Goal: Find specific page/section: Find specific page/section

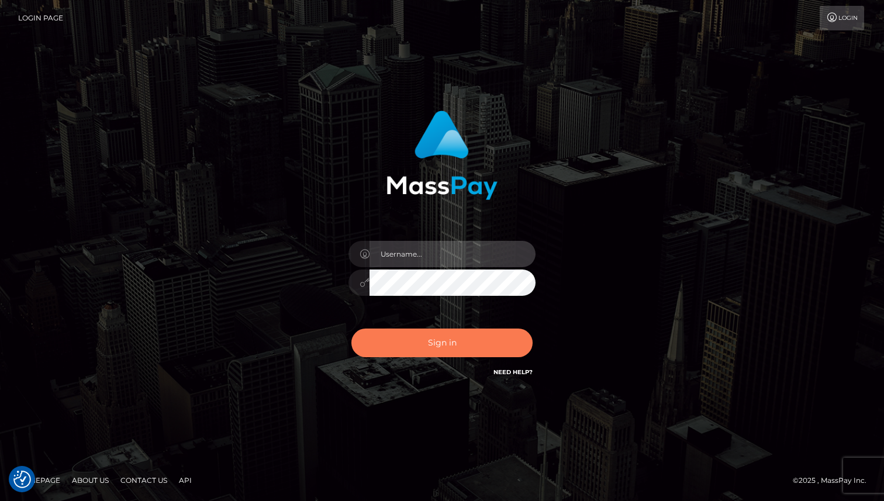
type input "[PERSON_NAME]"
click at [444, 350] on button "Sign in" at bounding box center [441, 343] width 181 height 29
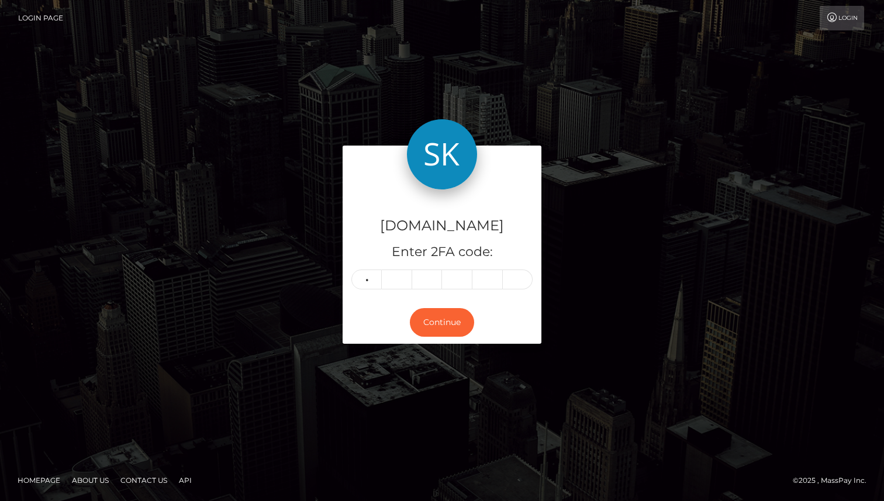
type input "8"
type input "1"
type input "8"
type input "4"
type input "9"
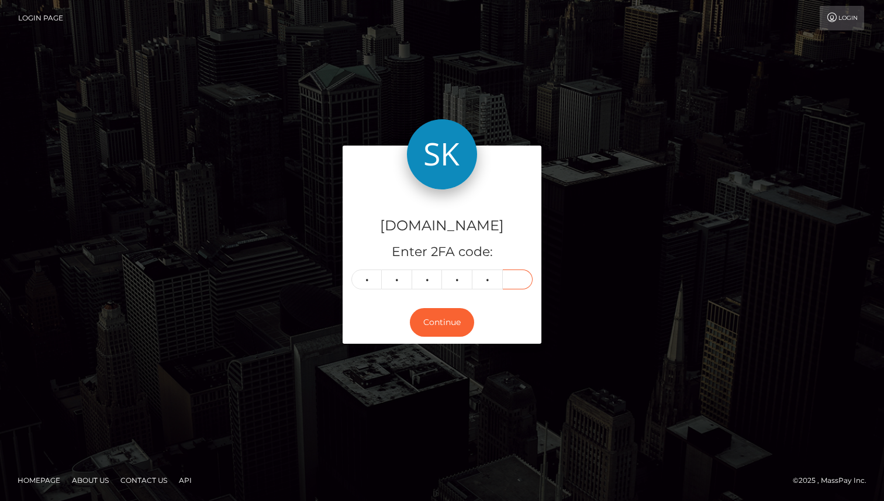
type input "5"
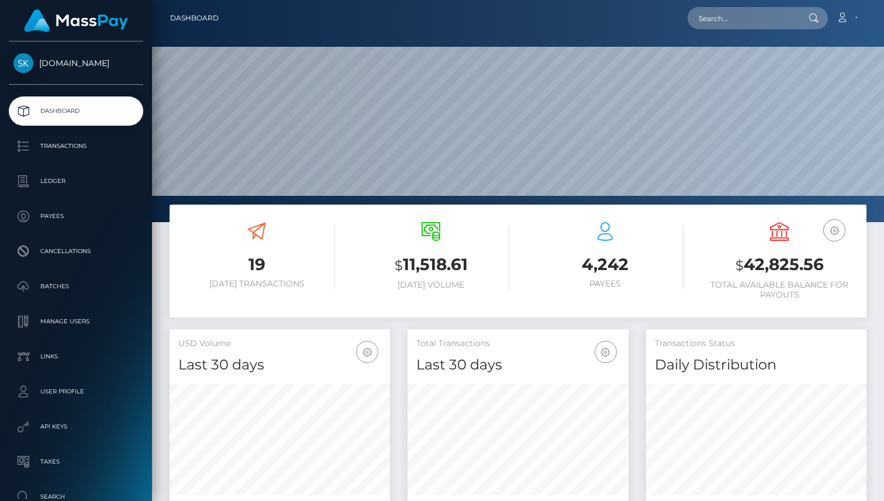
scroll to position [207, 220]
click at [56, 145] on p "Transactions" at bounding box center [75, 146] width 125 height 18
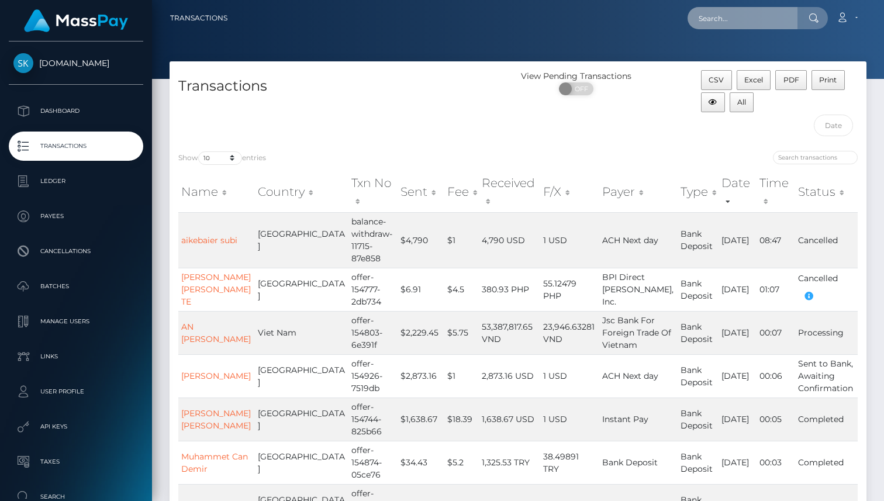
click at [766, 12] on input "text" at bounding box center [742, 18] width 110 height 22
paste input "o.dumanovskyi@gmail.com"
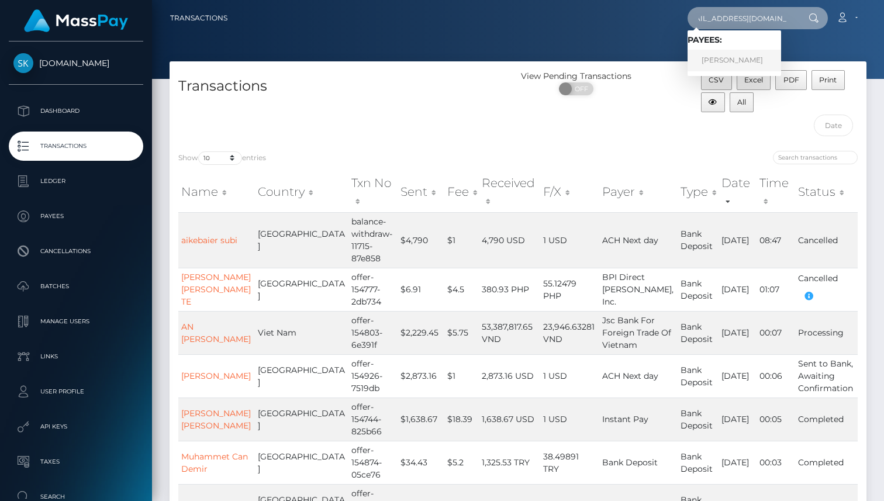
type input "o.dumanovskyi@gmail.com"
click at [746, 50] on link "Oleksandr Dumanovskyi" at bounding box center [734, 61] width 94 height 22
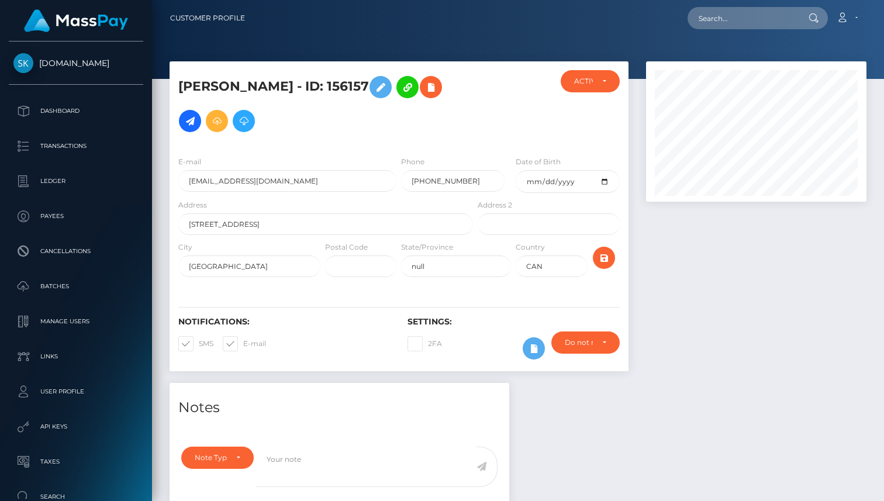
drag, startPoint x: 419, startPoint y: 84, endPoint x: 183, endPoint y: 84, distance: 235.6
click at [183, 84] on h5 "[PERSON_NAME] - ID: 156157" at bounding box center [322, 104] width 288 height 68
copy h5 "[PERSON_NAME] - ID: 156157"
